Goal: Task Accomplishment & Management: Use online tool/utility

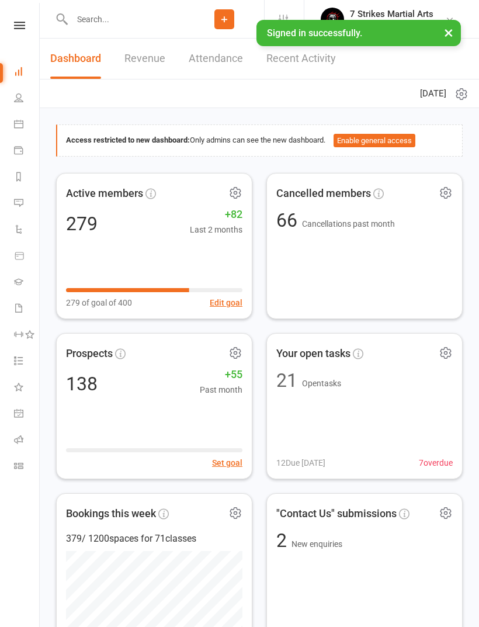
click at [18, 437] on icon at bounding box center [18, 439] width 9 height 9
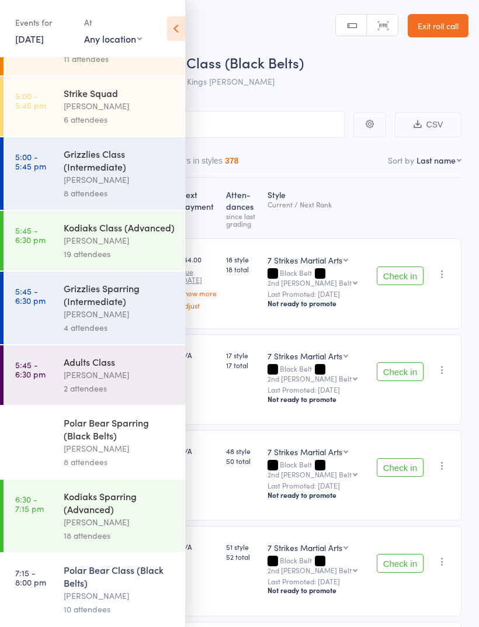
scroll to position [120, 0]
click at [116, 597] on div "[PERSON_NAME]" at bounding box center [120, 595] width 112 height 13
click at [92, 603] on div "10 attendees" at bounding box center [120, 609] width 112 height 13
click at [184, 32] on icon at bounding box center [176, 28] width 18 height 25
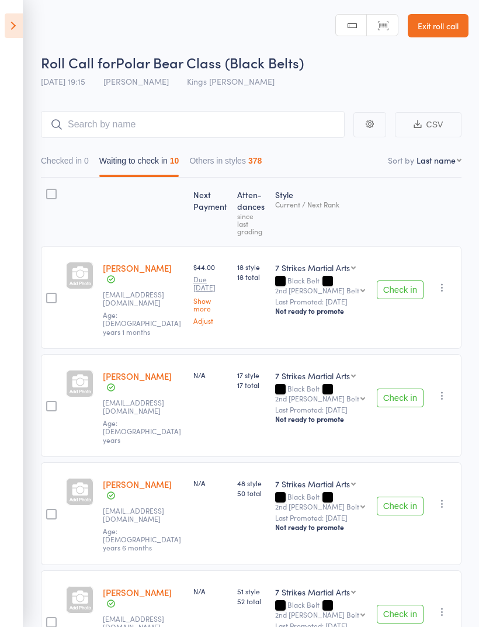
click at [388, 281] on button "Check in" at bounding box center [400, 290] width 47 height 19
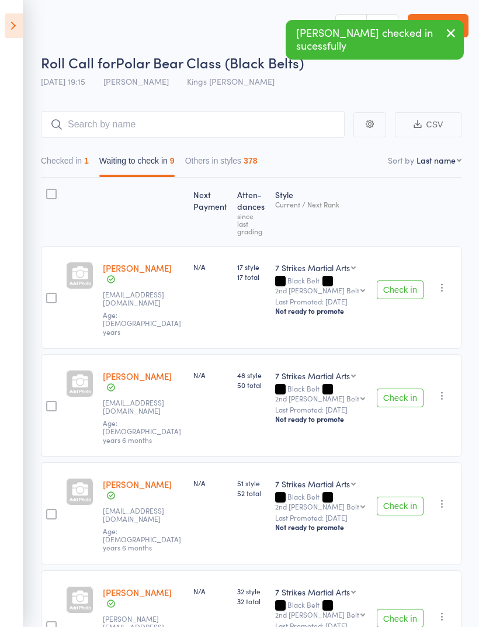
click at [400, 281] on button "Check in" at bounding box center [400, 290] width 47 height 19
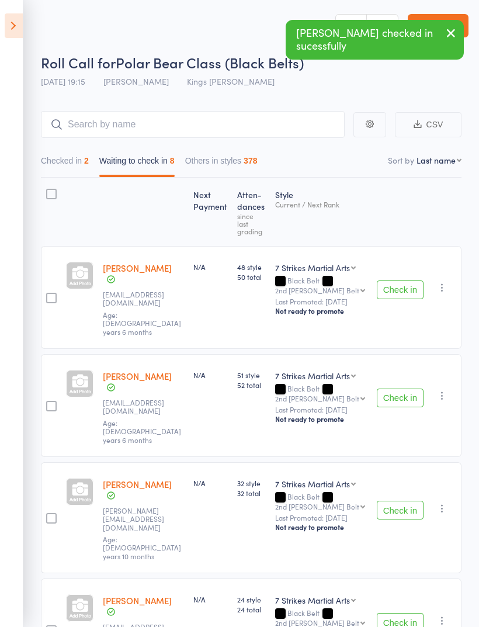
click at [393, 281] on button "Check in" at bounding box center [400, 290] width 47 height 19
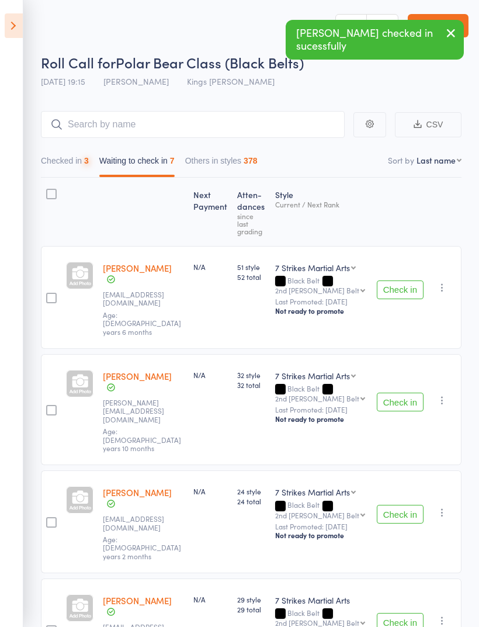
click at [396, 281] on button "Check in" at bounding box center [400, 290] width 47 height 19
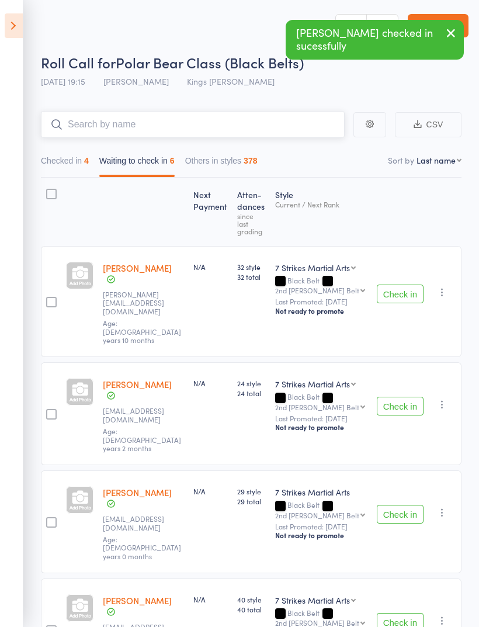
click at [206, 126] on input "search" at bounding box center [193, 124] width 304 height 27
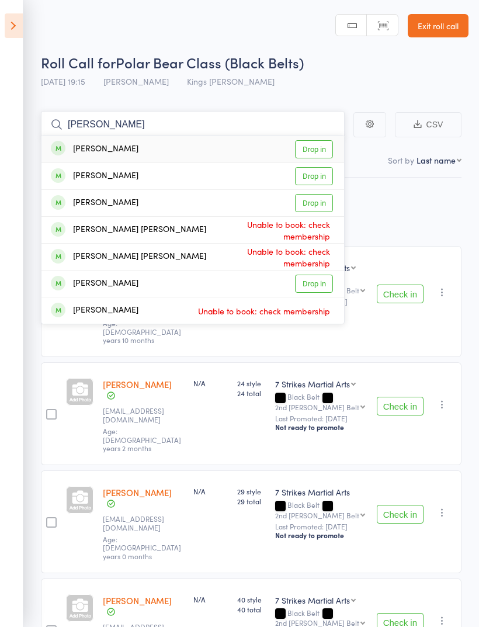
type input "[PERSON_NAME]"
click at [317, 151] on link "Drop in" at bounding box center [314, 149] width 38 height 18
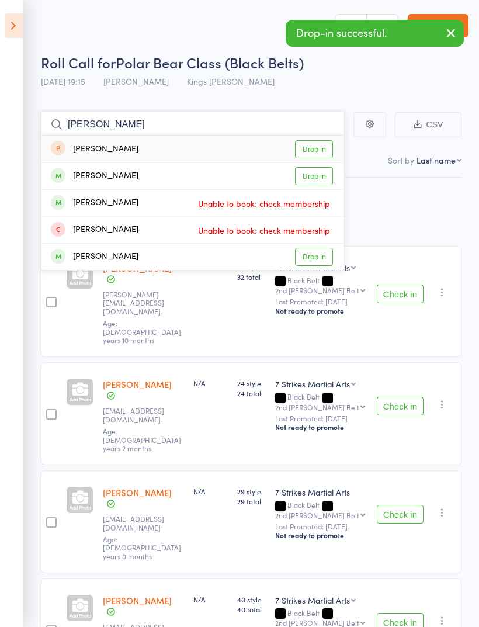
type input "[PERSON_NAME]"
click at [317, 261] on link "Drop in" at bounding box center [314, 257] width 38 height 18
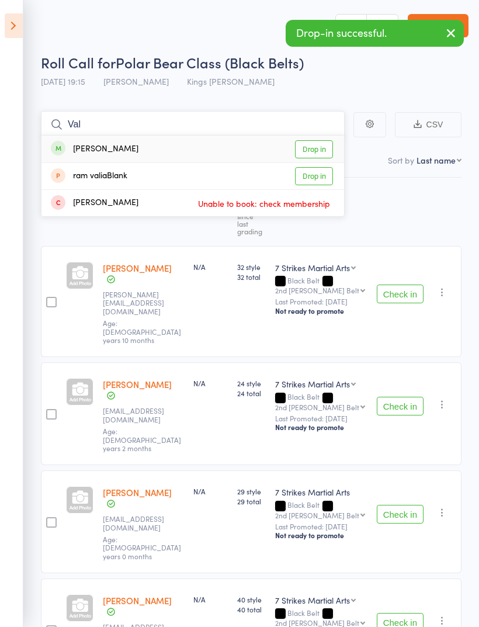
type input "Val"
click at [313, 147] on link "Drop in" at bounding box center [314, 149] width 38 height 18
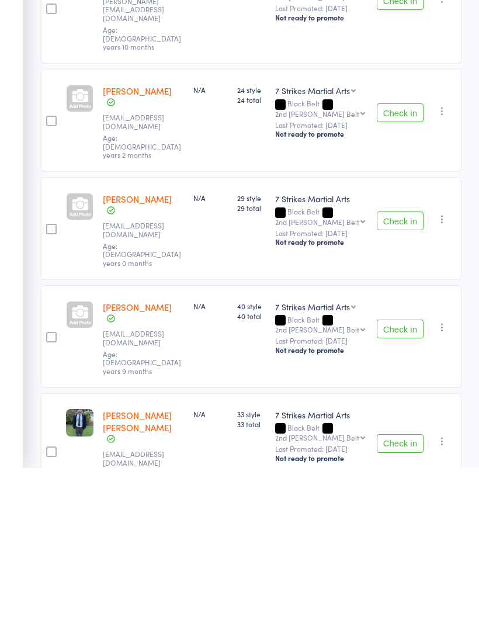
click at [405, 593] on button "Check in" at bounding box center [400, 602] width 47 height 19
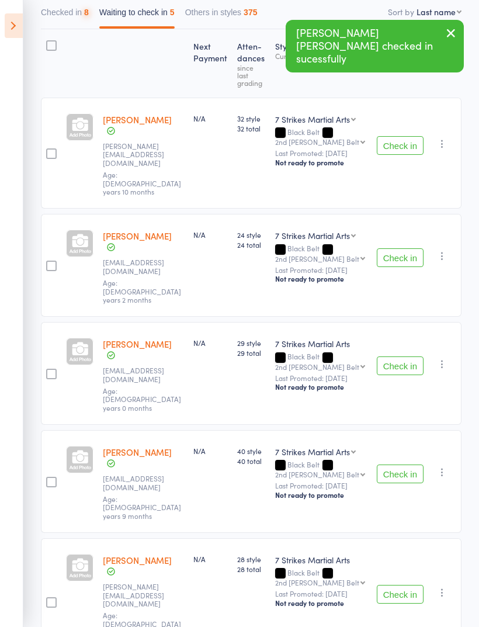
scroll to position [61, 0]
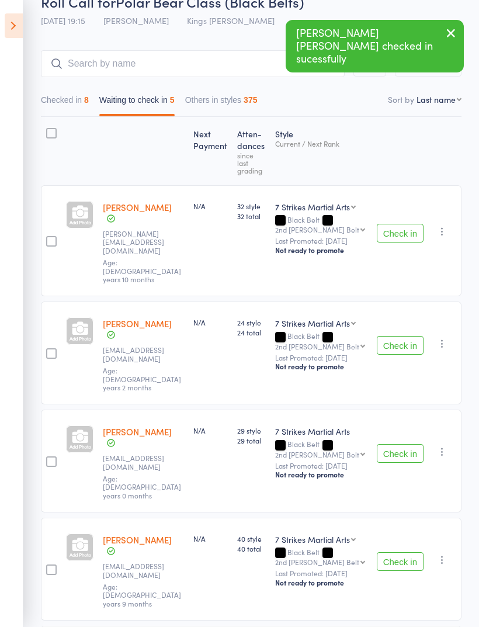
click at [390, 444] on button "Check in" at bounding box center [400, 453] width 47 height 19
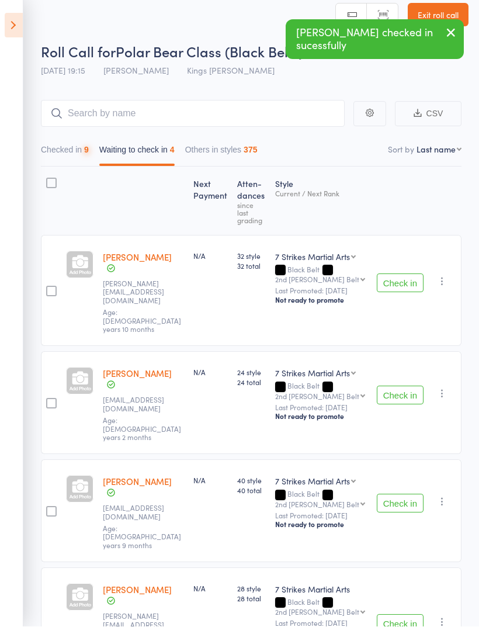
scroll to position [11, 0]
click at [253, 113] on input "search" at bounding box center [193, 113] width 304 height 27
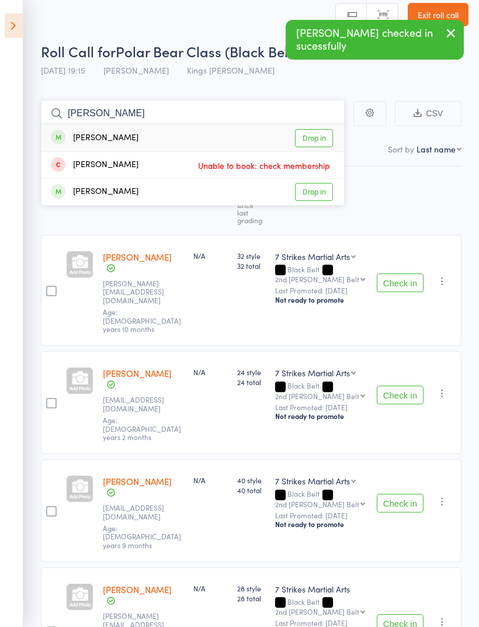
type input "[PERSON_NAME]"
click at [314, 143] on link "Drop in" at bounding box center [314, 138] width 38 height 18
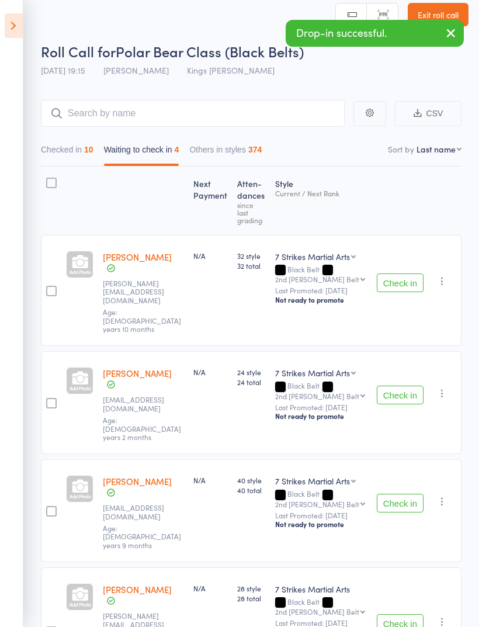
click at [400, 274] on button "Check in" at bounding box center [400, 283] width 47 height 19
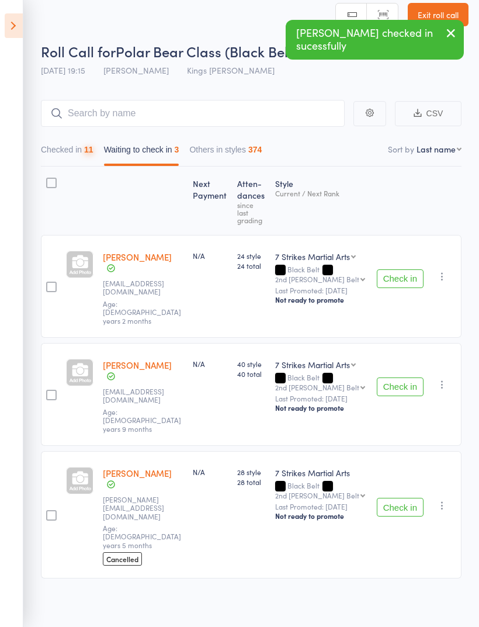
scroll to position [8, 0]
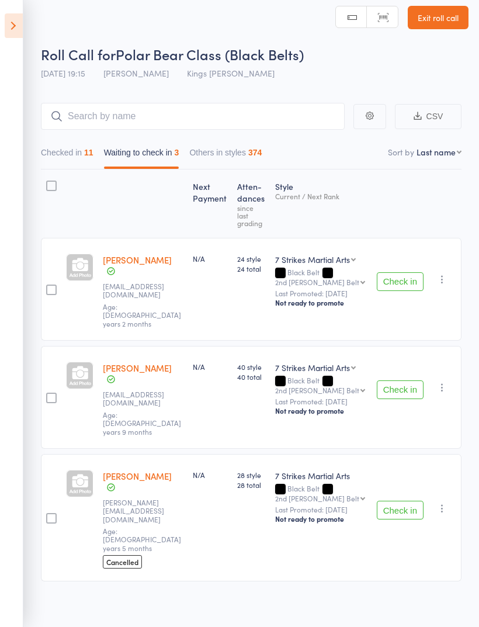
click at [403, 381] on button "Check in" at bounding box center [400, 390] width 47 height 19
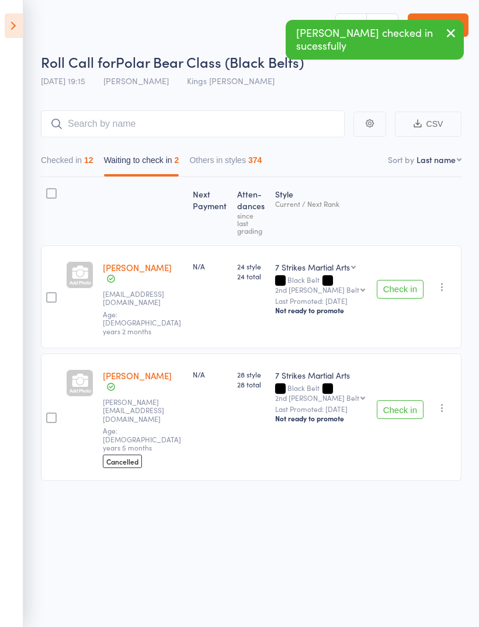
click at [401, 280] on button "Check in" at bounding box center [400, 289] width 47 height 19
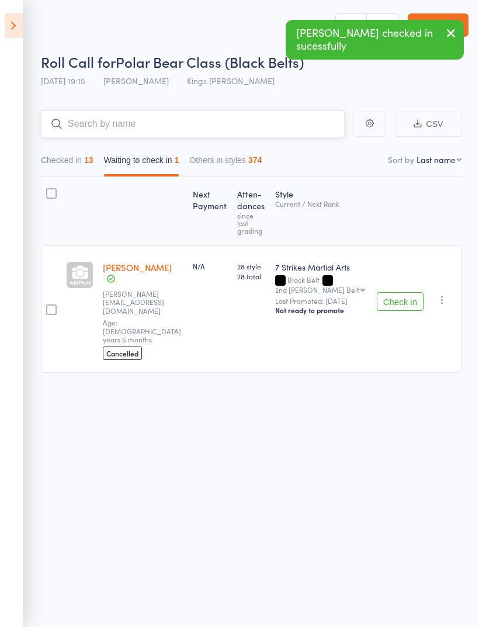
click at [233, 110] on input "search" at bounding box center [193, 123] width 304 height 27
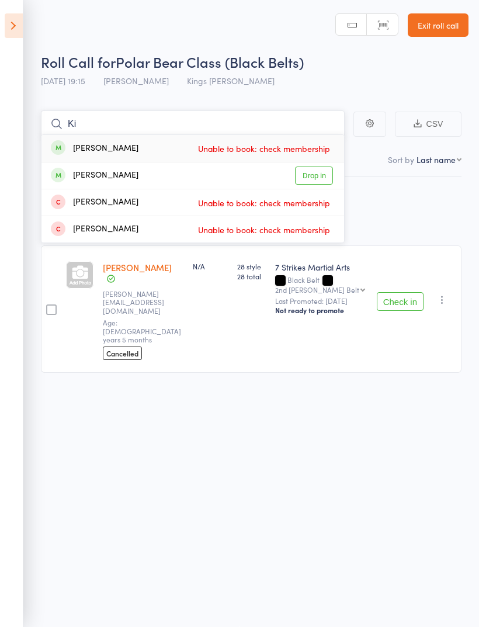
type input "K"
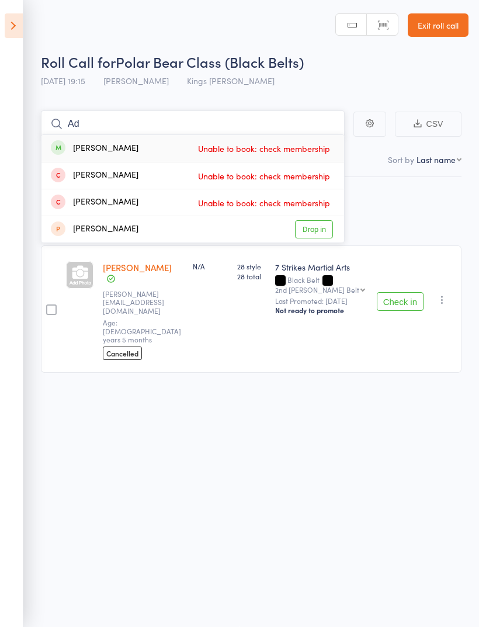
type input "A"
